Goal: Task Accomplishment & Management: Manage account settings

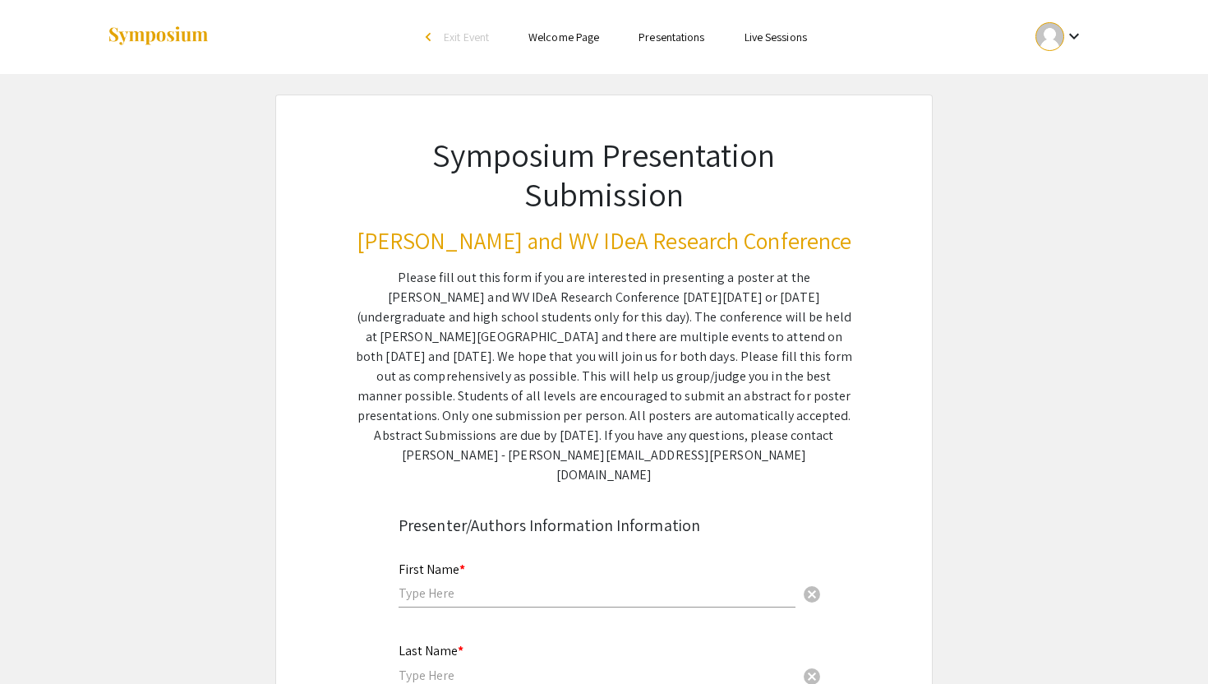
click at [683, 38] on link "Presentations" at bounding box center [672, 37] width 66 height 15
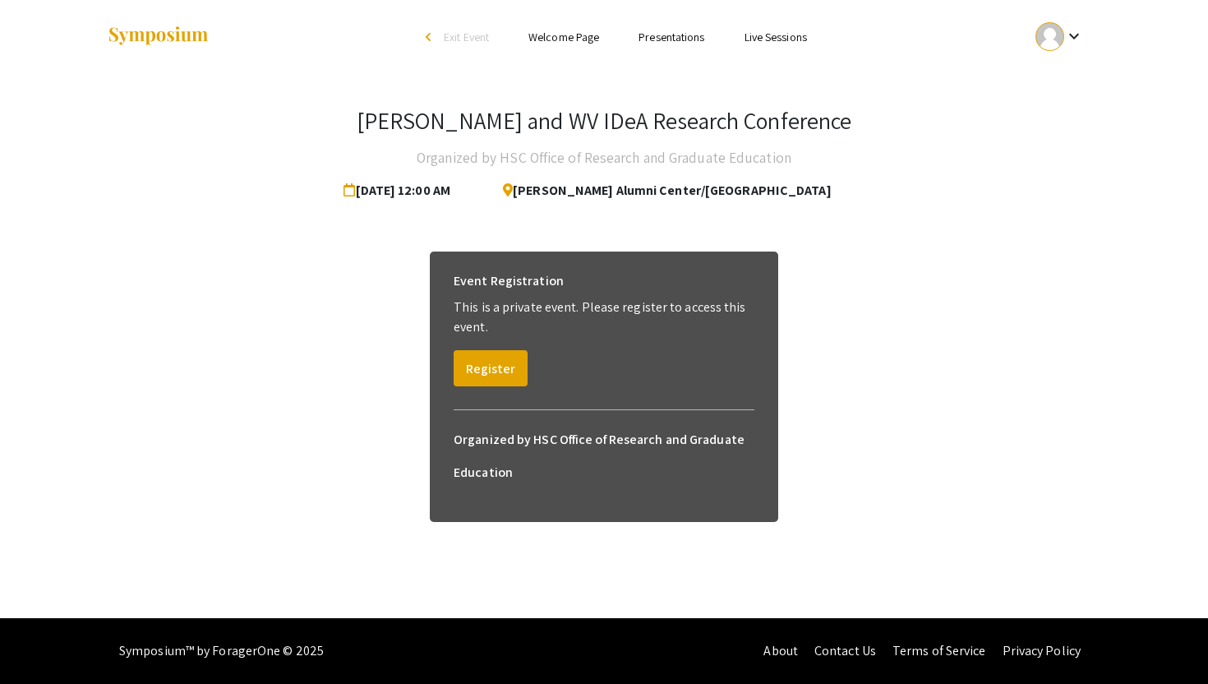
click at [570, 42] on link "Welcome Page" at bounding box center [564, 37] width 71 height 15
click at [1084, 32] on div "keyboard_arrow_down" at bounding box center [1060, 36] width 57 height 37
click at [1073, 124] on button "My Submissions" at bounding box center [1068, 120] width 101 height 39
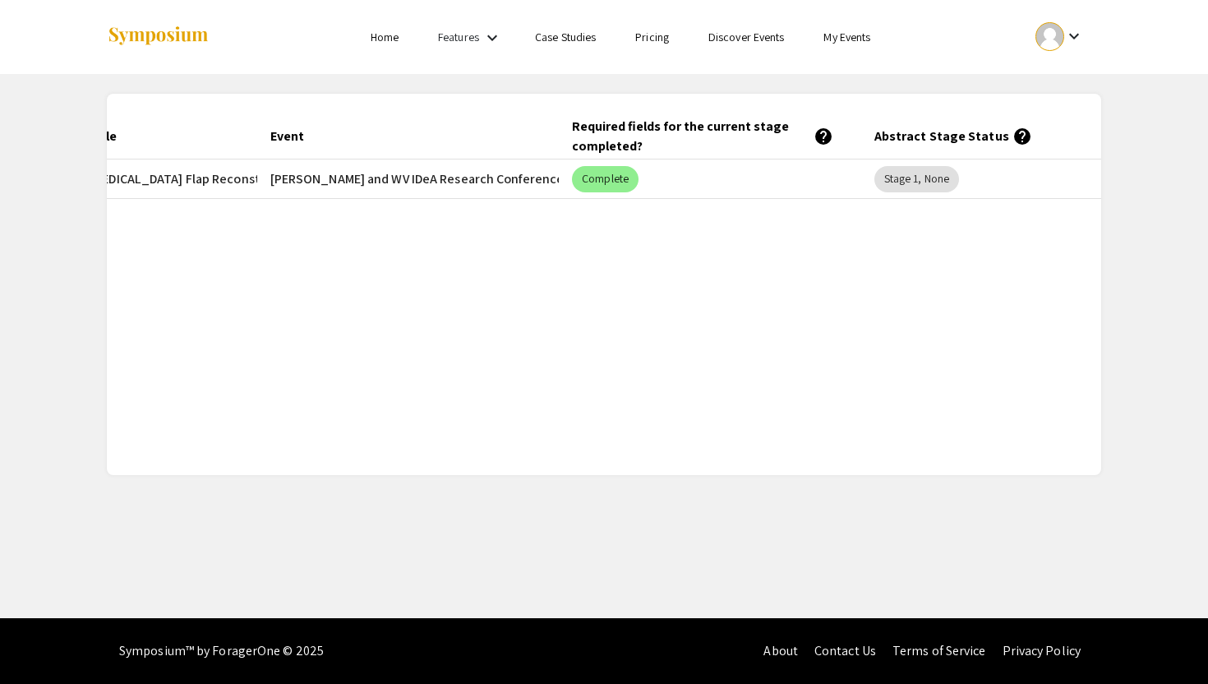
scroll to position [0, 286]
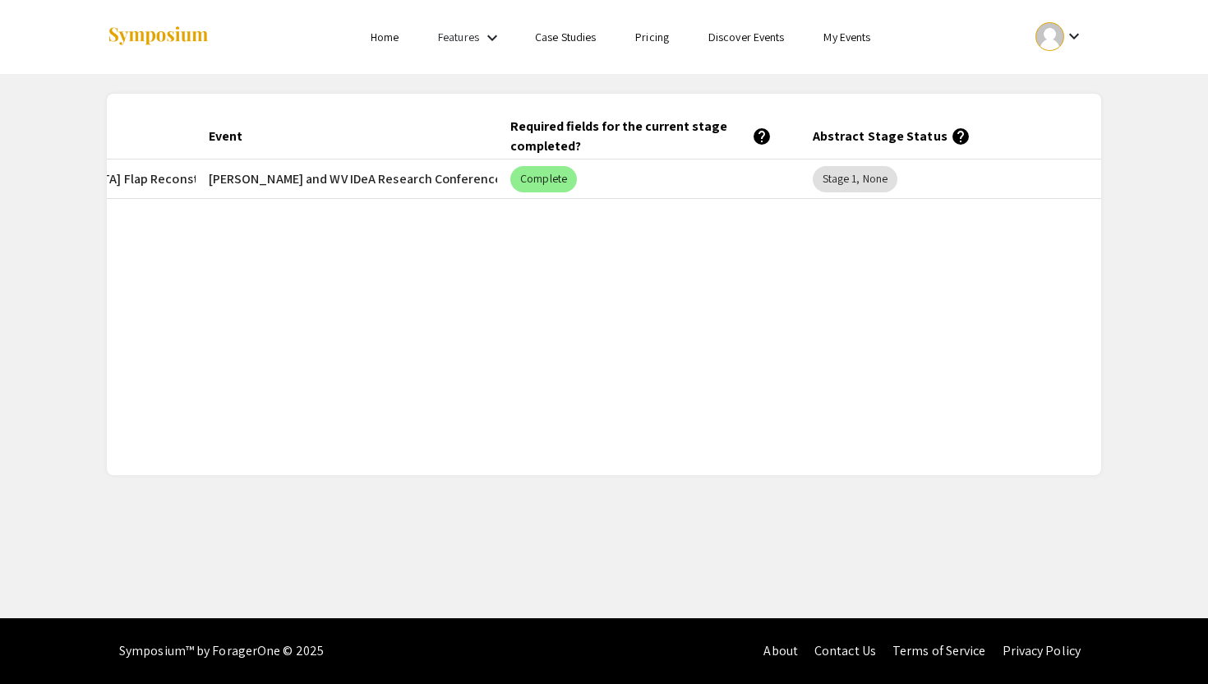
click at [899, 141] on mat-header-cell "Abstract Stage Status help" at bounding box center [951, 136] width 302 height 46
click at [653, 38] on link "Pricing" at bounding box center [652, 37] width 34 height 15
